Goal: Information Seeking & Learning: Find specific page/section

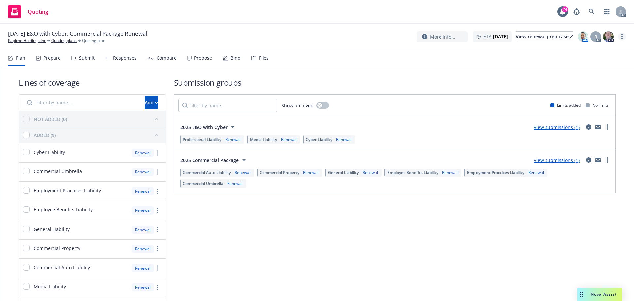
click at [621, 34] on icon "more" at bounding box center [621, 36] width 1 height 5
click at [581, 51] on link "Copy logging email" at bounding box center [589, 50] width 74 height 13
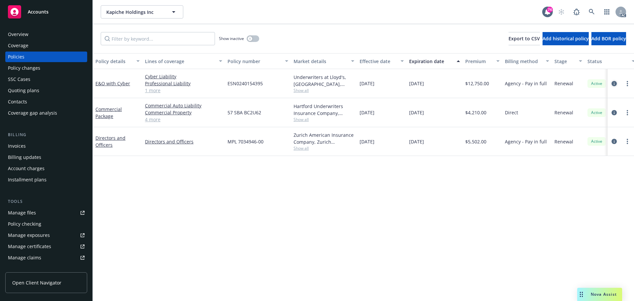
click at [615, 83] on icon "circleInformation" at bounding box center [613, 83] width 5 height 5
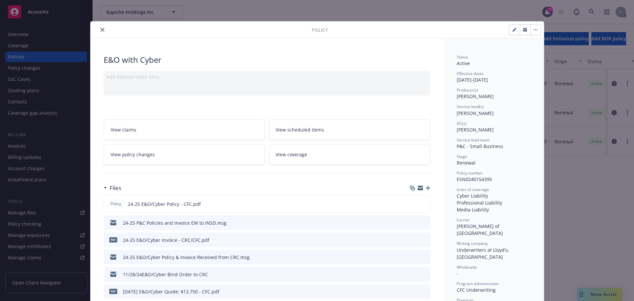
click at [98, 30] on button "close" at bounding box center [102, 30] width 8 height 8
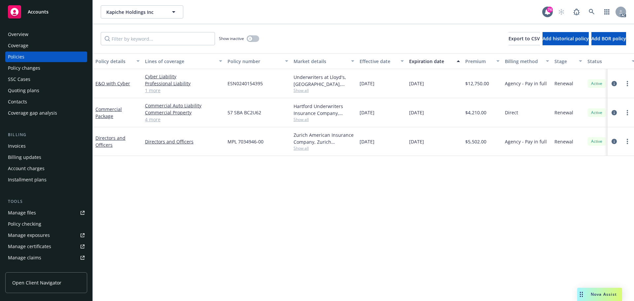
click at [35, 214] on link "Manage files" at bounding box center [46, 212] width 82 height 11
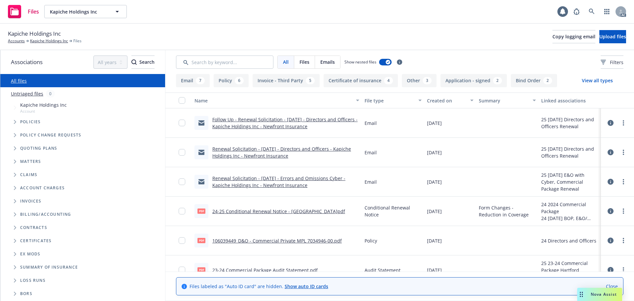
click at [15, 124] on span "Tree Example" at bounding box center [15, 122] width 11 height 11
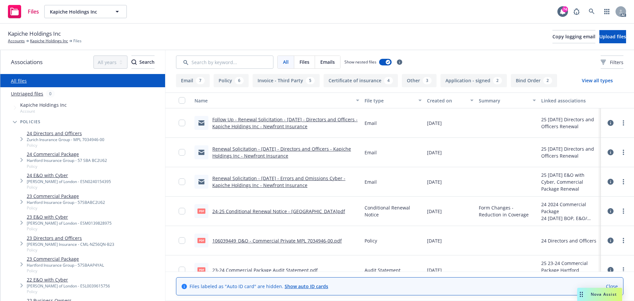
click at [42, 180] on div "Lloyd's of London - ESN0240154395" at bounding box center [69, 182] width 84 height 6
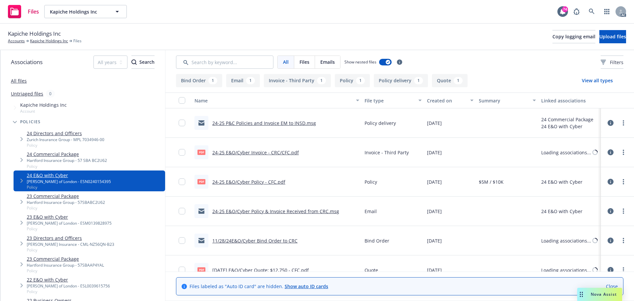
click at [22, 183] on span "Tree Example" at bounding box center [21, 180] width 11 height 11
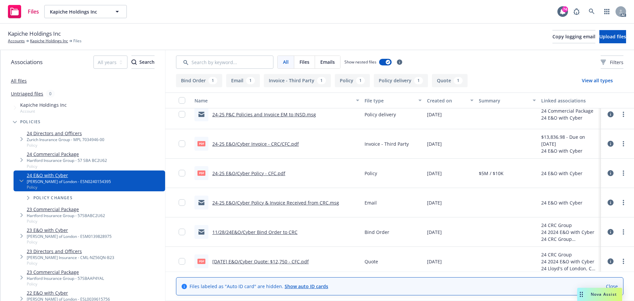
scroll to position [13, 0]
